Goal: Book appointment/travel/reservation

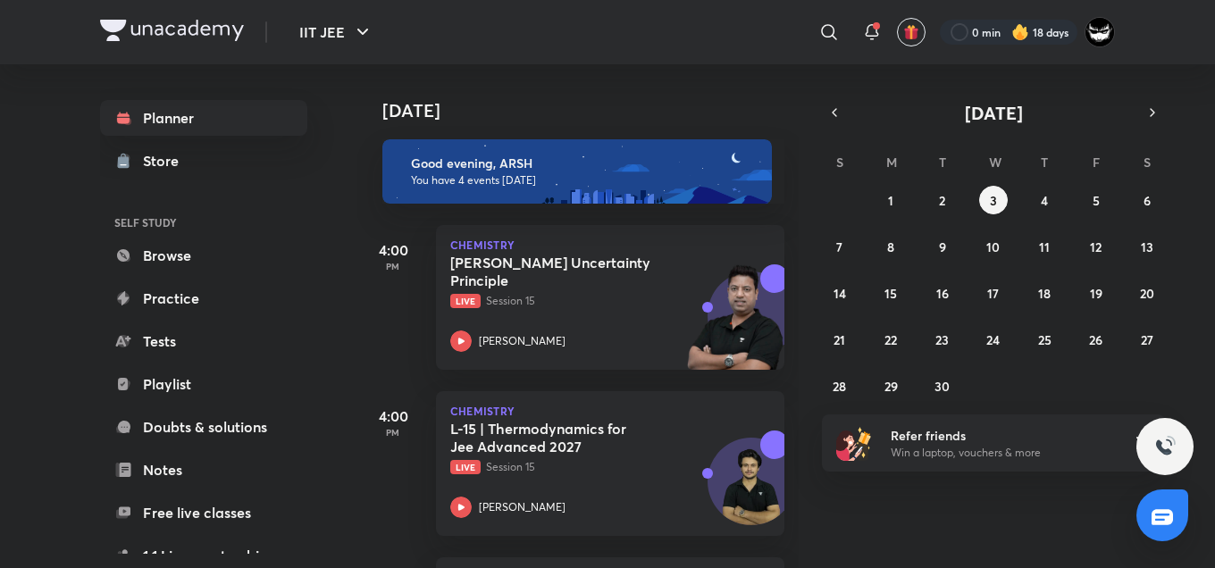
click at [654, 96] on div "Today" at bounding box center [579, 92] width 445 height 57
click at [593, 465] on p "Live Session 15" at bounding box center [590, 467] width 281 height 16
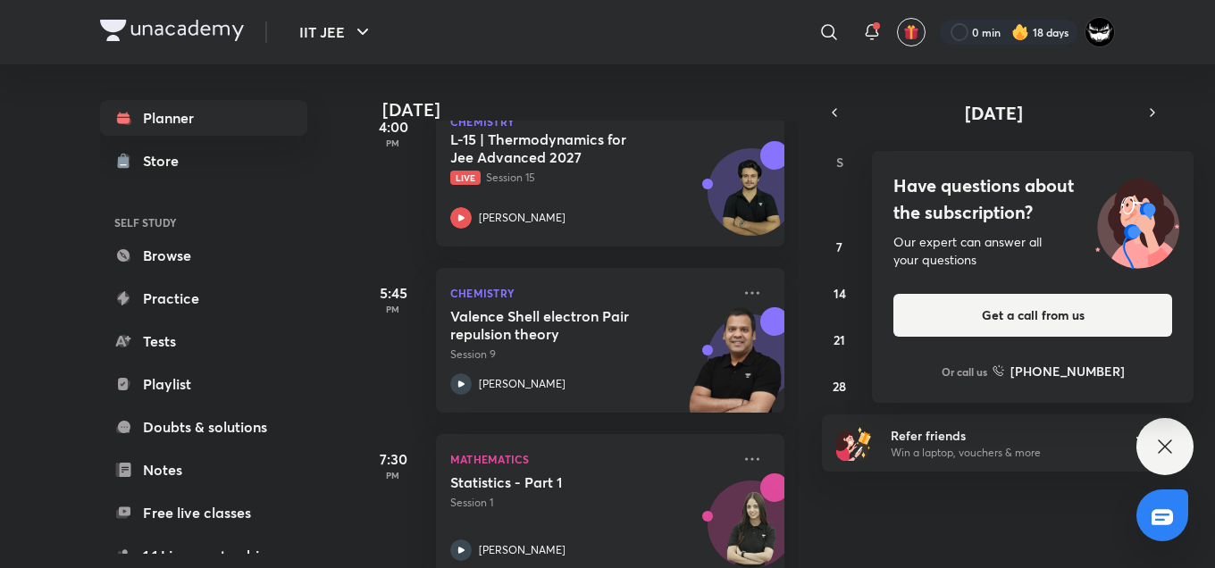
scroll to position [327, 0]
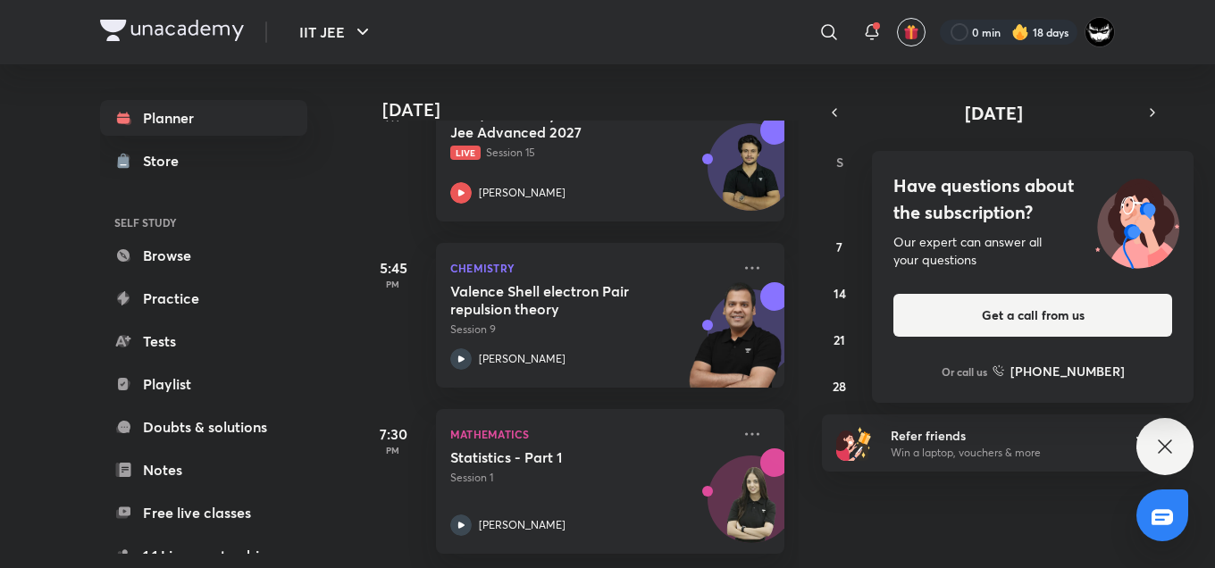
click at [1035, 232] on div "Have questions about the subscription? Our expert can answer all your questions…" at bounding box center [1033, 277] width 322 height 252
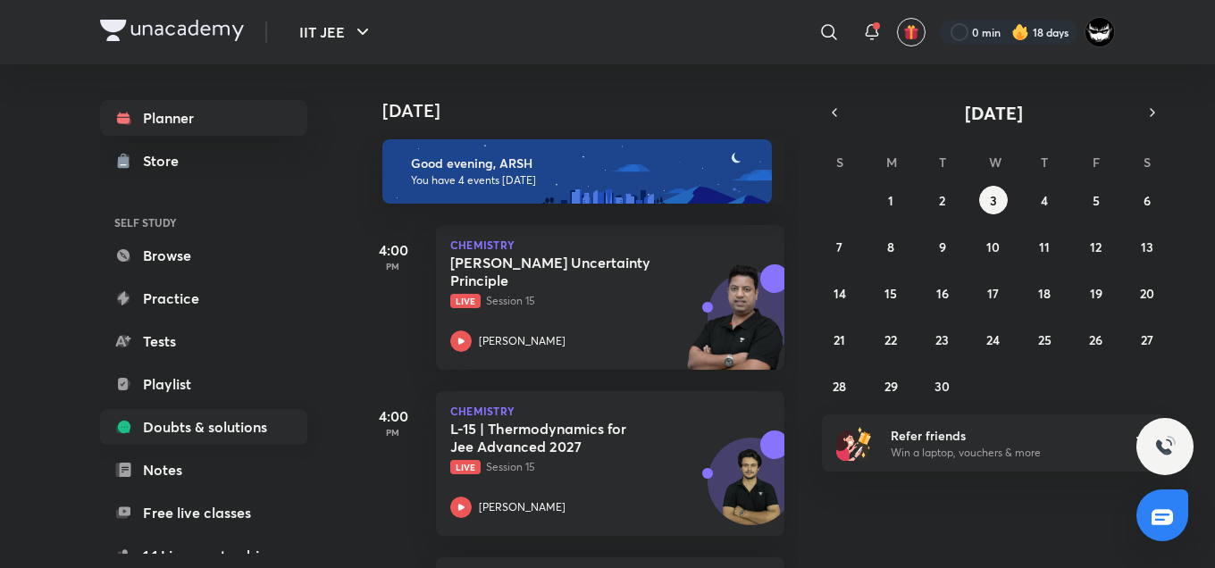
scroll to position [235, 0]
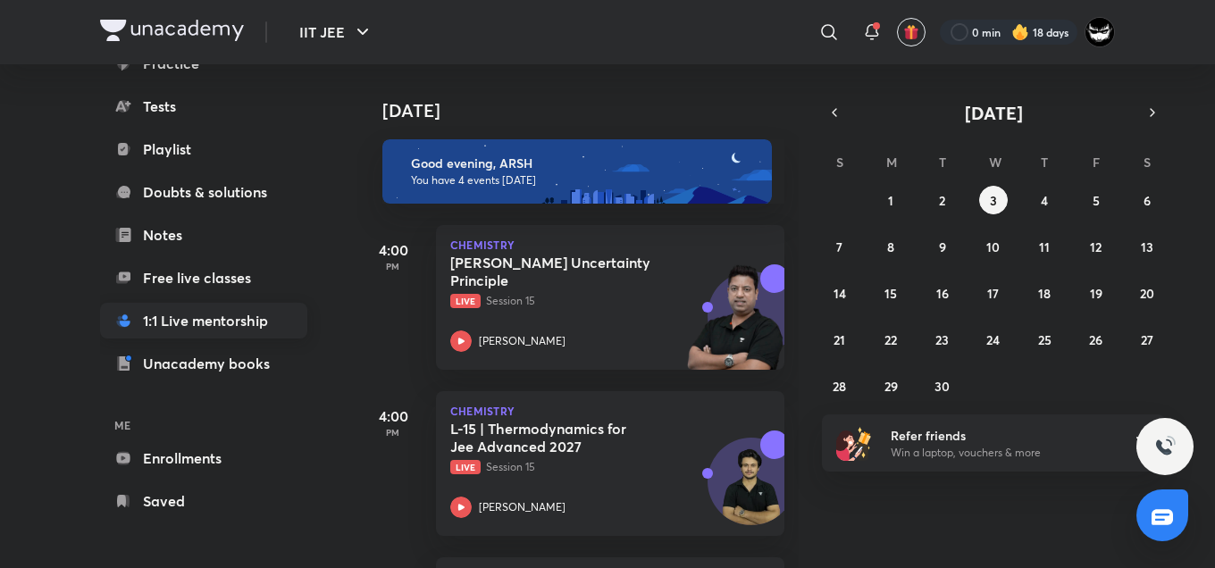
click at [175, 312] on link "1:1 Live mentorship" at bounding box center [203, 321] width 207 height 36
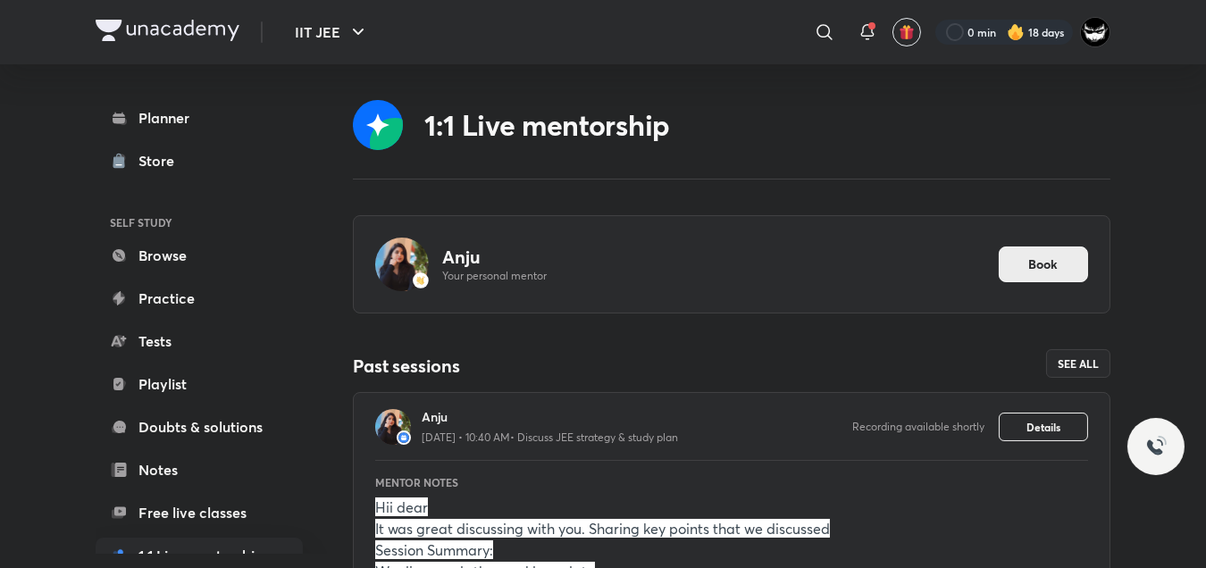
click at [1035, 266] on span "Book" at bounding box center [1043, 265] width 29 height 18
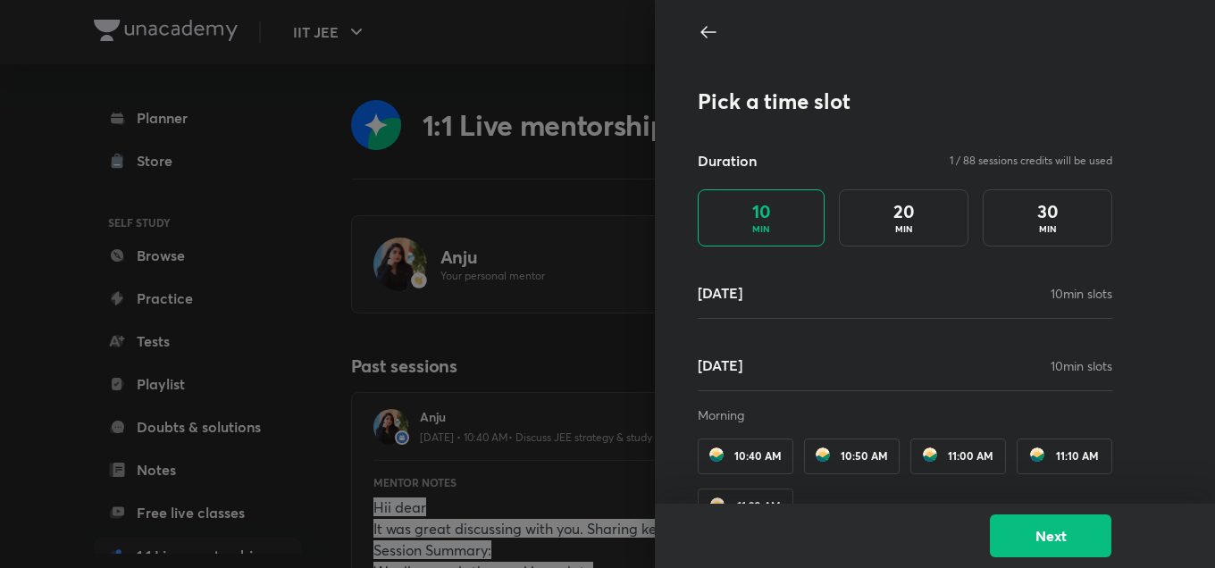
click at [727, 291] on h5 "03 Sep" at bounding box center [720, 292] width 45 height 21
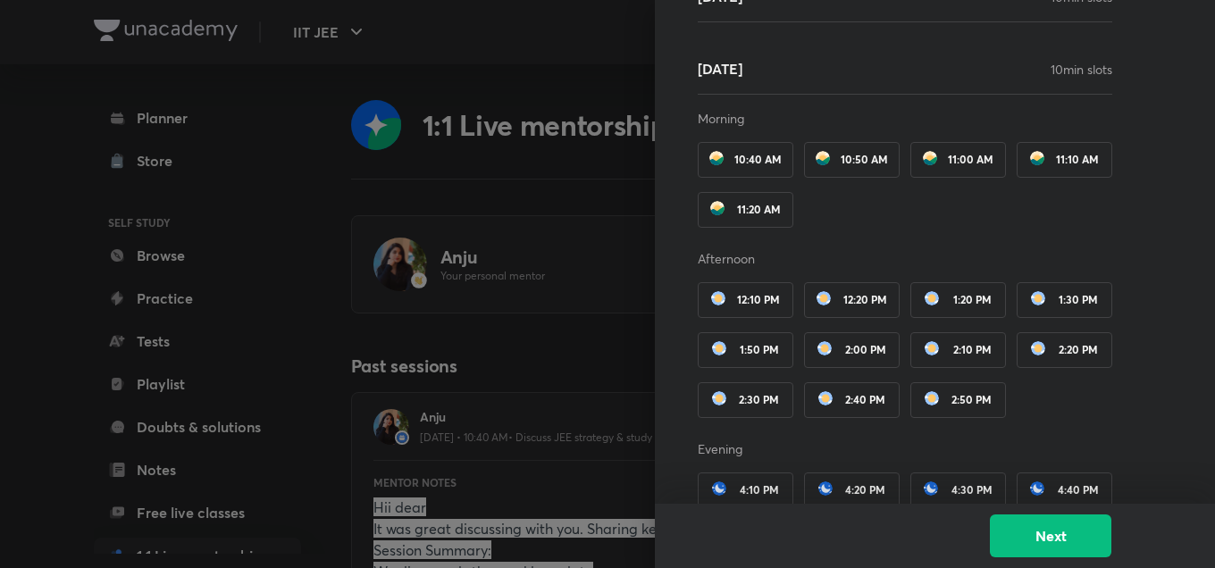
scroll to position [458, 0]
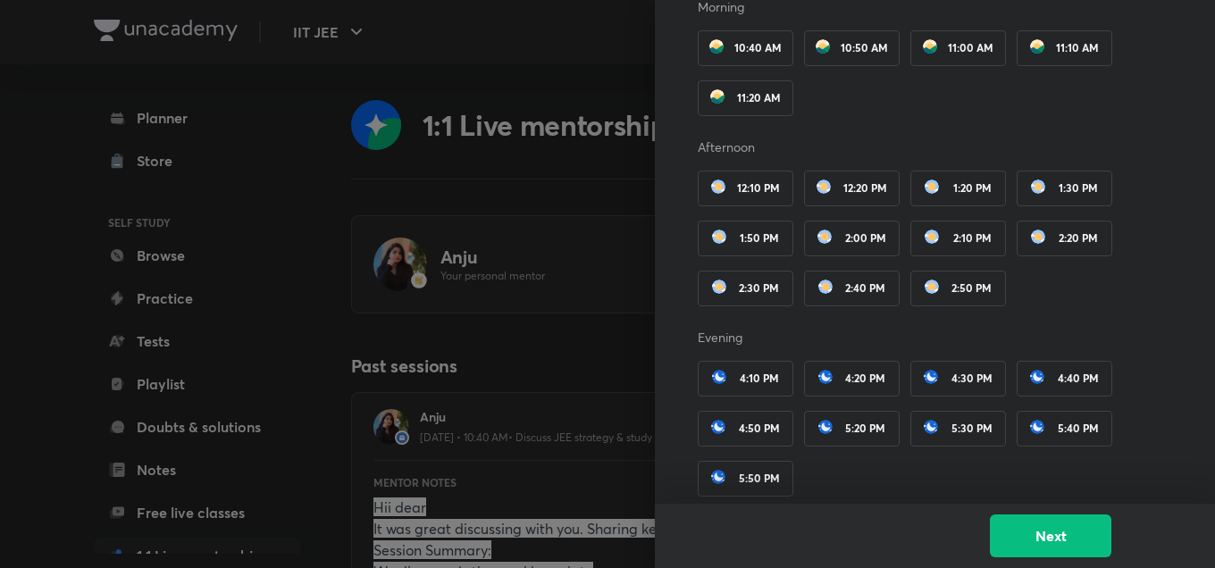
click at [1053, 364] on div "4:10 PM 4:20 PM 4:30 PM 4:40 PM 4:50 PM 5:20 PM 5:30 PM 5:40 PM 5:50 PM" at bounding box center [905, 429] width 415 height 150
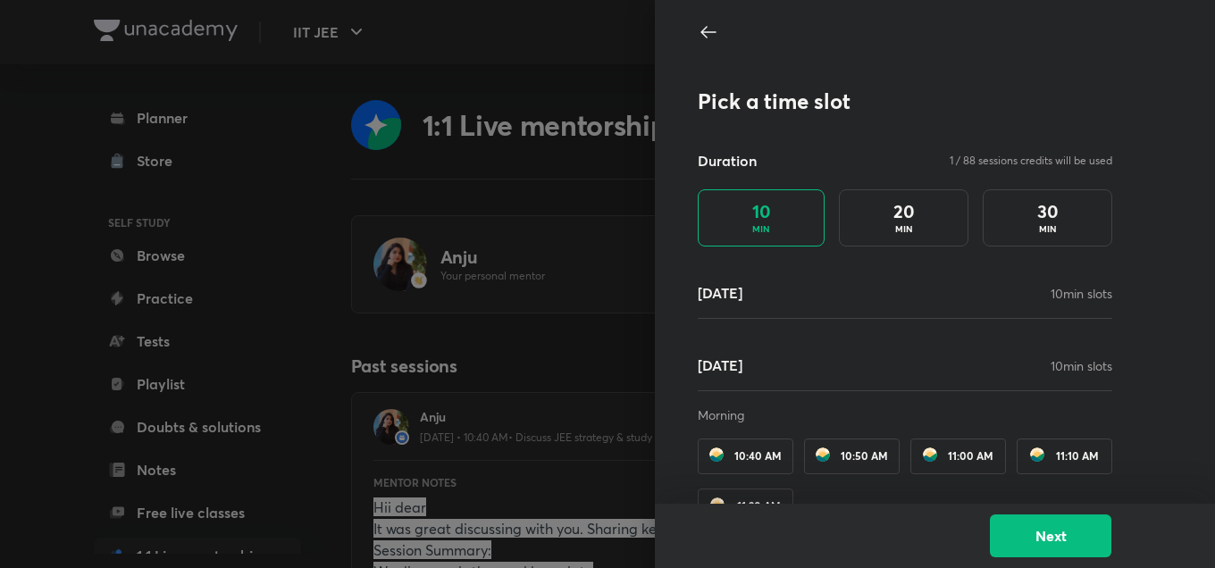
click at [1042, 207] on h4 "30" at bounding box center [1047, 211] width 21 height 21
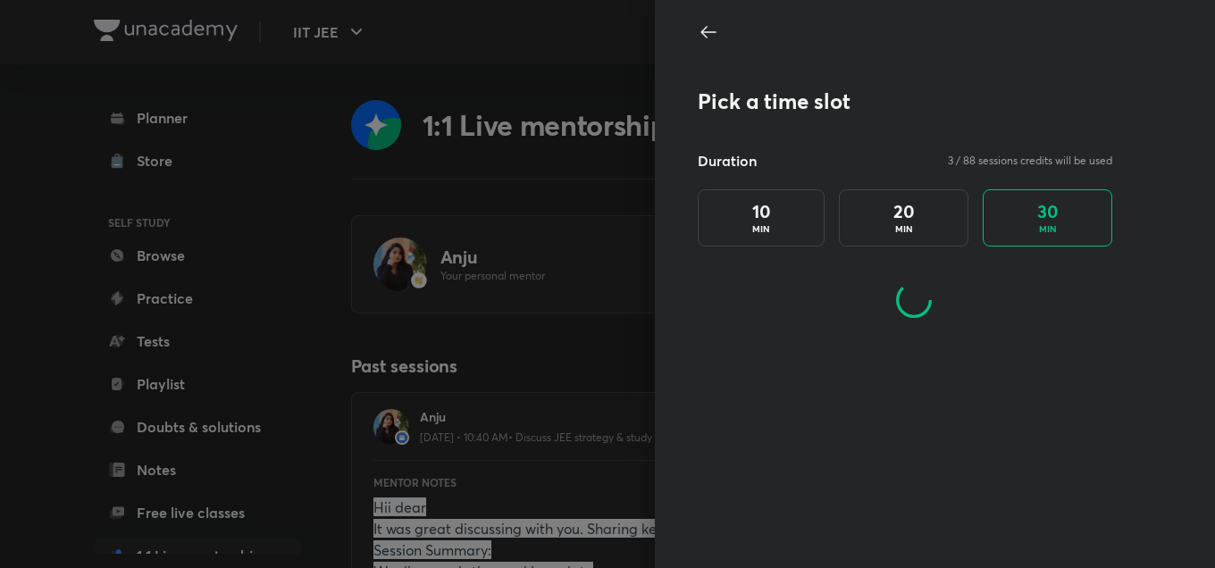
click at [919, 132] on div "Pick a time slot Duration 3 / 88 sessions credits will be used 10 MIN 20 MIN 30…" at bounding box center [905, 220] width 415 height 265
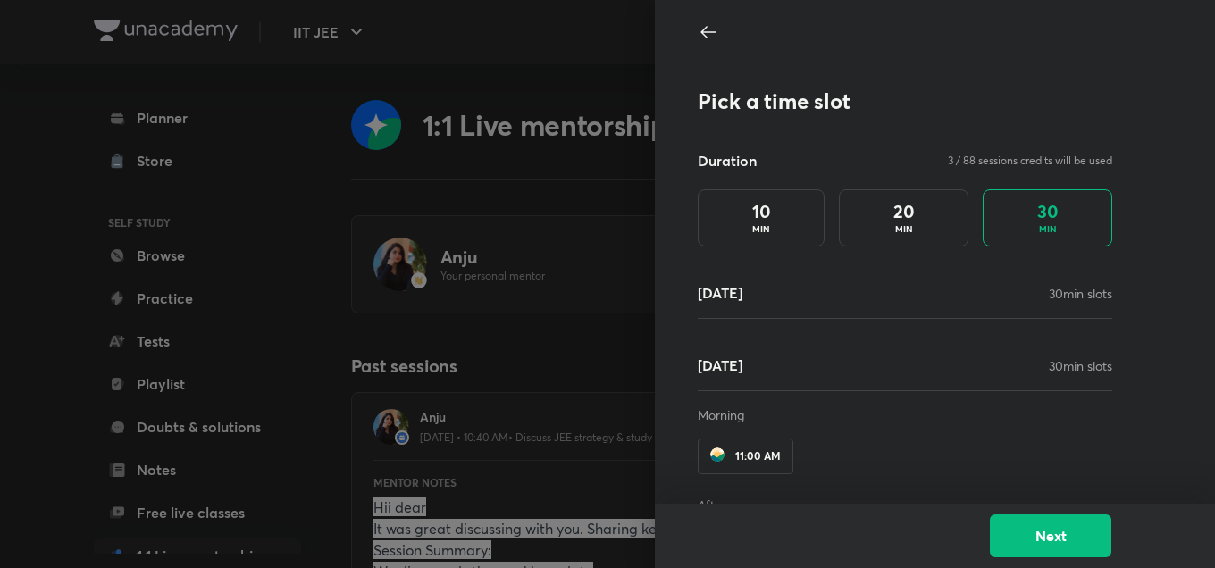
click at [1174, 360] on div "Pick a time slot Duration 3 / 88 sessions credits will be used 10 MIN 20 MIN 30…" at bounding box center [935, 252] width 560 height 504
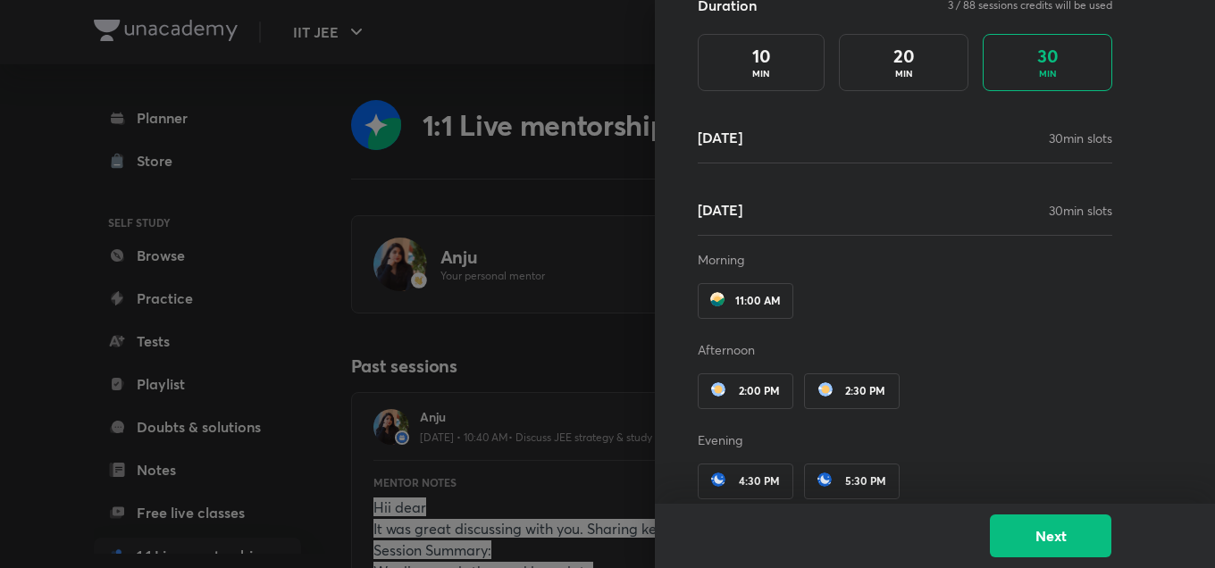
scroll to position [157, 0]
click at [905, 235] on div "04 Sep 30 min slots Morning 11:00 AM Afternoon 2:00 PM 2:30 PM Evening 4:30 PM …" at bounding box center [905, 350] width 415 height 307
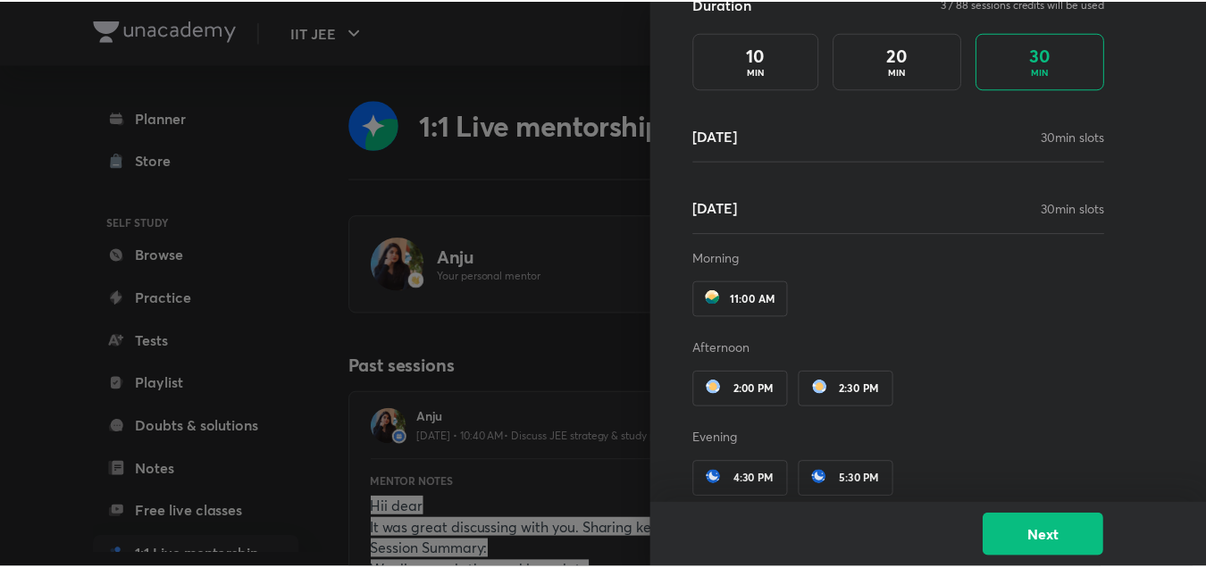
scroll to position [0, 0]
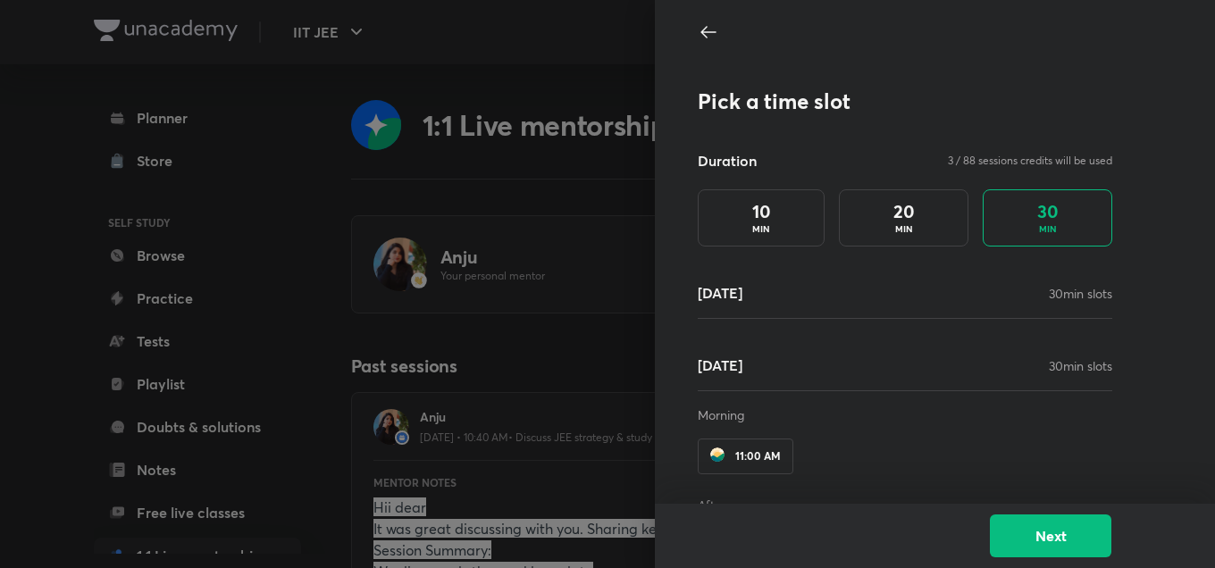
click at [691, 8] on div "Pick a time slot Duration 3 / 88 sessions credits will be used 10 MIN 20 MIN 30…" at bounding box center [935, 252] width 560 height 504
click at [691, 3] on div "Pick a time slot Duration 3 / 88 sessions credits will be used 10 MIN 20 MIN 30…" at bounding box center [935, 252] width 560 height 504
click at [690, 20] on div "Pick a time slot Duration 3 / 88 sessions credits will be used 10 MIN 20 MIN 30…" at bounding box center [935, 252] width 560 height 504
click at [690, 6] on div "Pick a time slot Duration 3 / 88 sessions credits will be used 10 MIN 20 MIN 30…" at bounding box center [935, 252] width 560 height 504
drag, startPoint x: 1214, startPoint y: 4, endPoint x: 674, endPoint y: 55, distance: 542.1
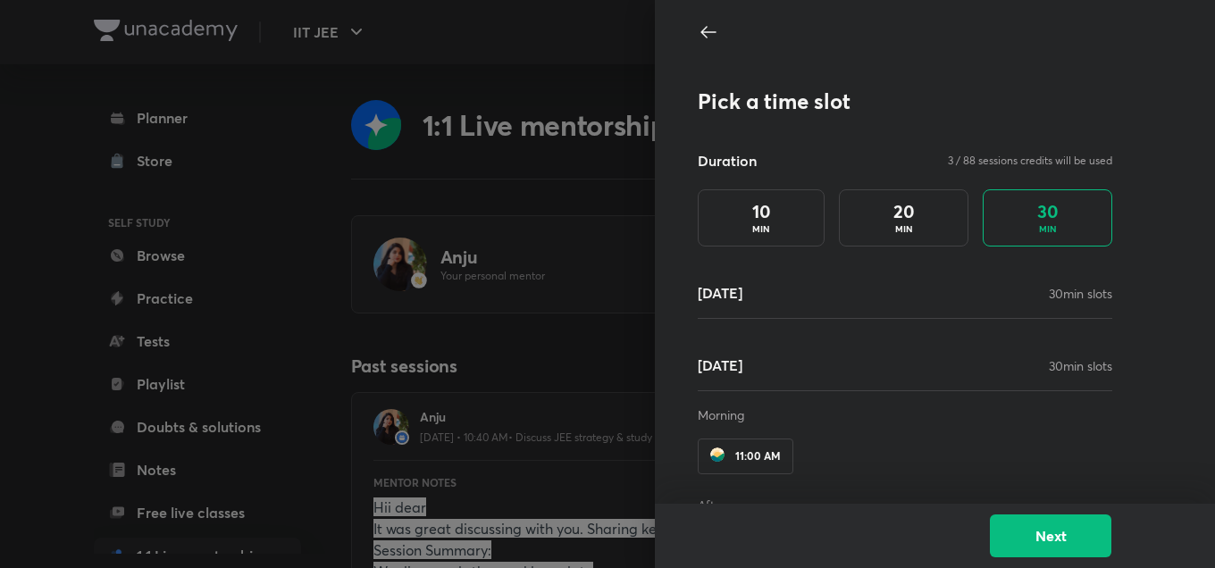
click at [674, 55] on div "Pick a time slot Duration 3 / 88 sessions credits will be used 10 MIN 20 MIN 30…" at bounding box center [935, 252] width 560 height 504
click at [698, 37] on icon at bounding box center [708, 31] width 21 height 21
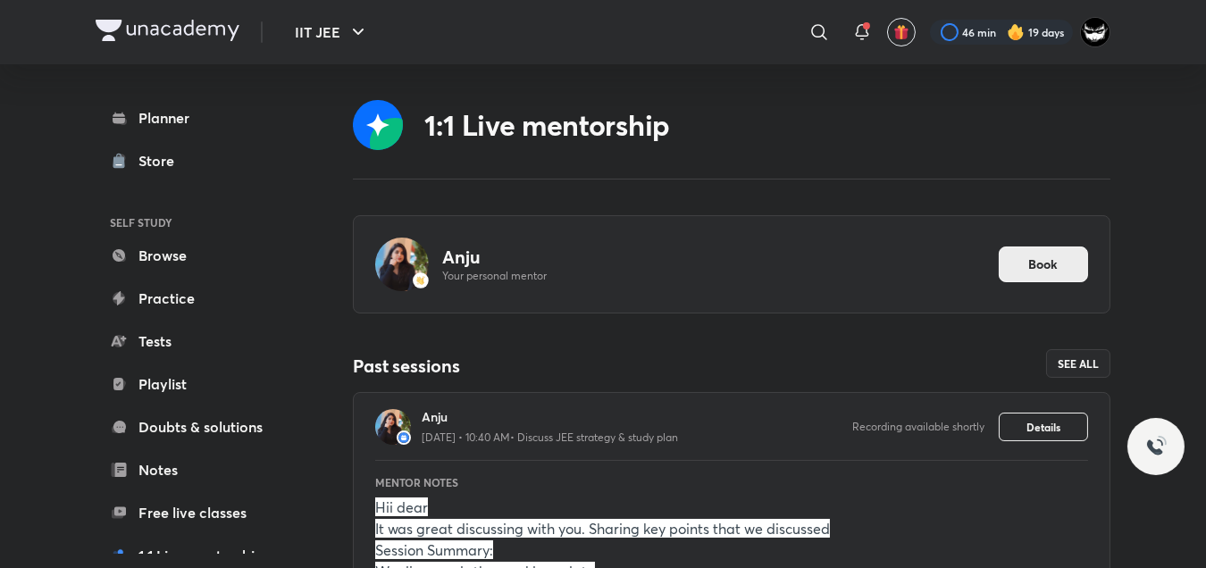
click at [1051, 260] on span "Book" at bounding box center [1043, 265] width 29 height 18
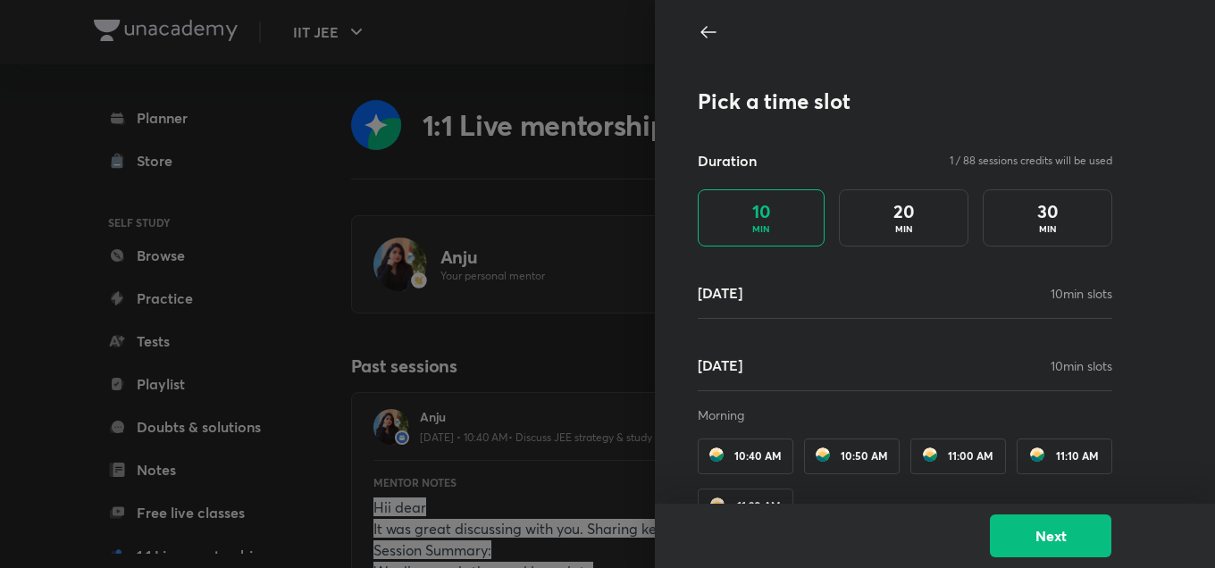
click at [1041, 176] on div "Duration 1 / 88 sessions credits will be used 10 MIN 20 MIN 30 MIN" at bounding box center [905, 198] width 415 height 97
click at [1037, 219] on h4 "30" at bounding box center [1047, 211] width 21 height 21
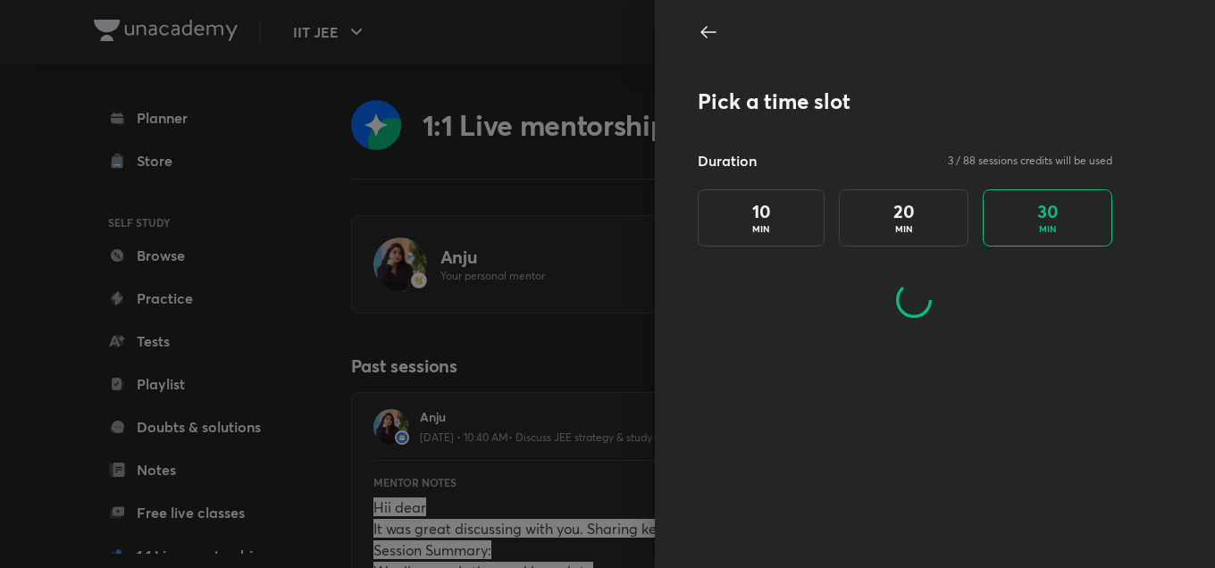
click at [870, 315] on div at bounding box center [914, 300] width 433 height 107
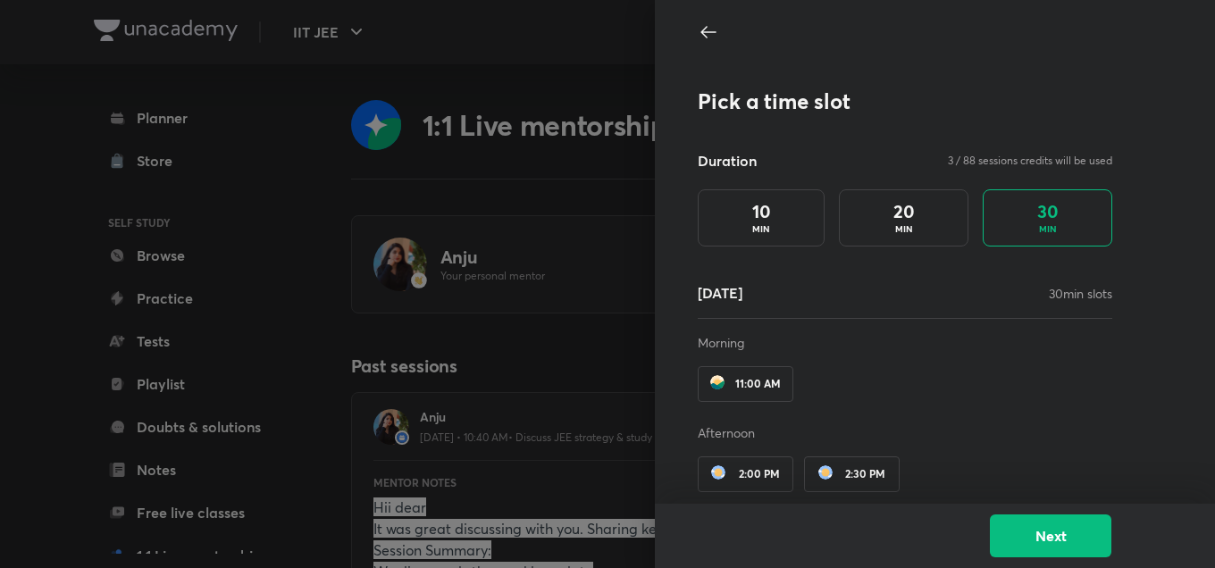
click at [544, 84] on div at bounding box center [607, 284] width 1215 height 568
